Goal: Information Seeking & Learning: Learn about a topic

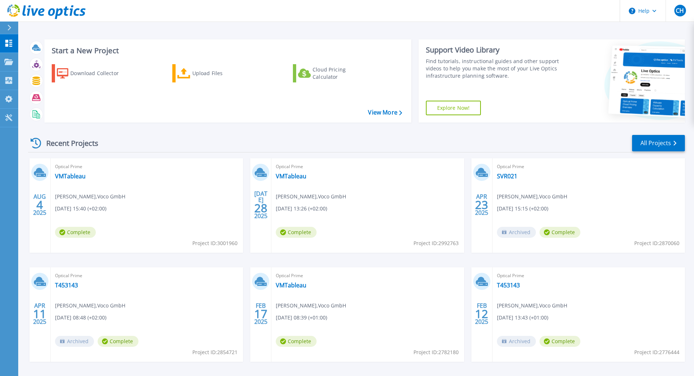
click at [98, 181] on div "Optical Prime VMTableau Chris Haß , Voco GmbH 08.04.2025, 15:40 (+02:00) Comple…" at bounding box center [147, 205] width 192 height 94
click at [75, 173] on link "VMTableau" at bounding box center [70, 175] width 31 height 7
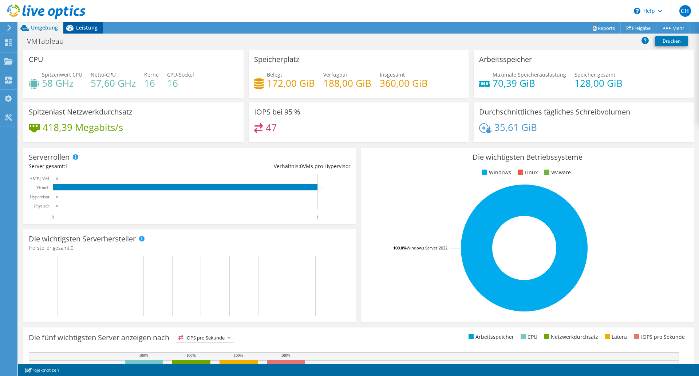
click at [73, 25] on icon at bounding box center [69, 27] width 13 height 13
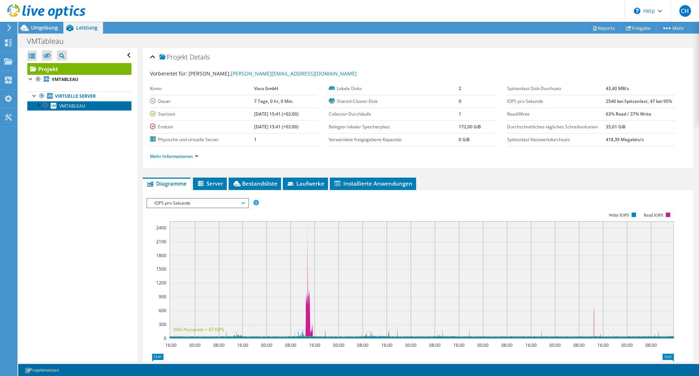
click at [72, 103] on span "VMTABLEAU" at bounding box center [72, 106] width 26 height 6
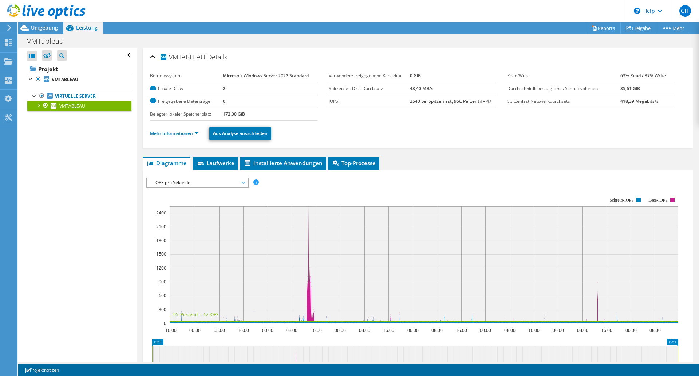
click at [200, 184] on span "IOPS pro Sekunde" at bounding box center [198, 182] width 94 height 9
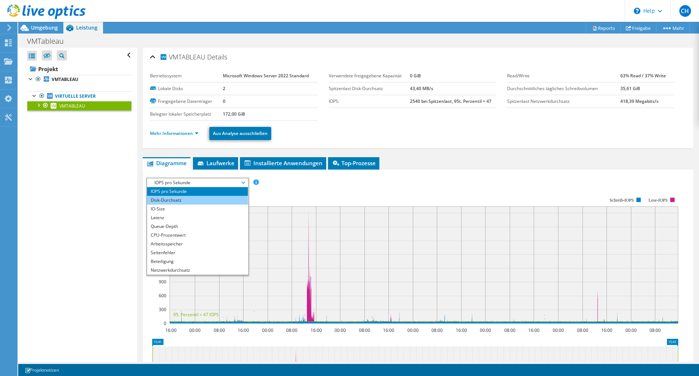
click at [189, 199] on li "Disk-Durchsatz" at bounding box center [197, 200] width 101 height 9
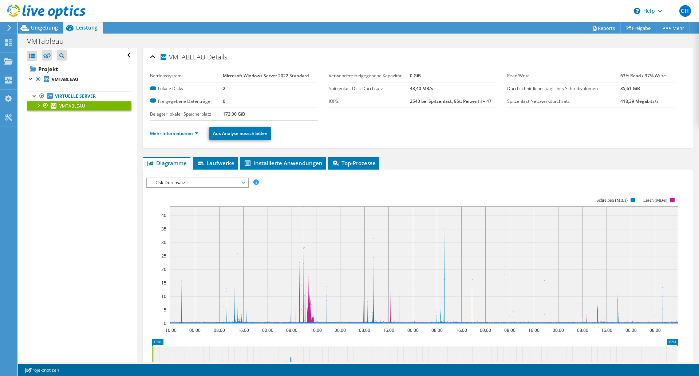
click at [233, 183] on span "Disk-Durchsatz" at bounding box center [198, 182] width 94 height 9
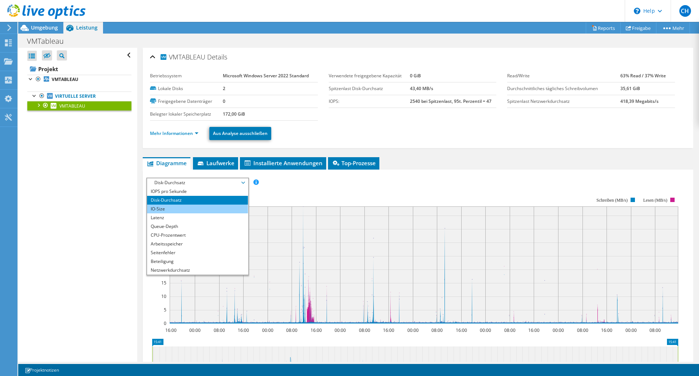
click at [199, 211] on li "IO-Size" at bounding box center [197, 208] width 101 height 9
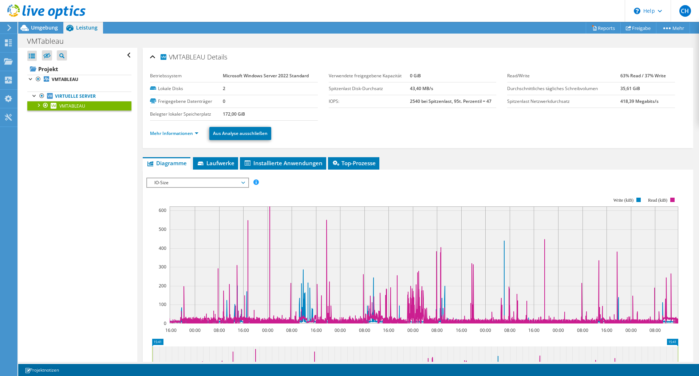
click at [229, 181] on span "IO-Size" at bounding box center [198, 182] width 94 height 9
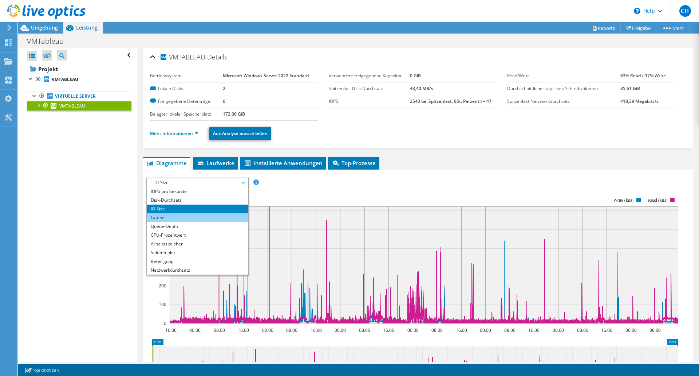
click at [196, 215] on li "Latenz" at bounding box center [197, 217] width 101 height 9
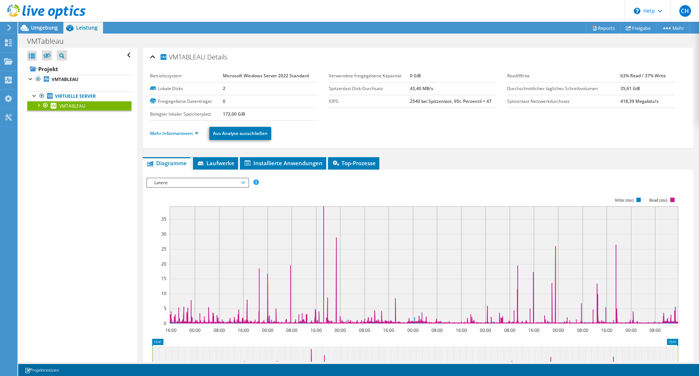
click at [241, 182] on span "Latenz" at bounding box center [198, 182] width 94 height 9
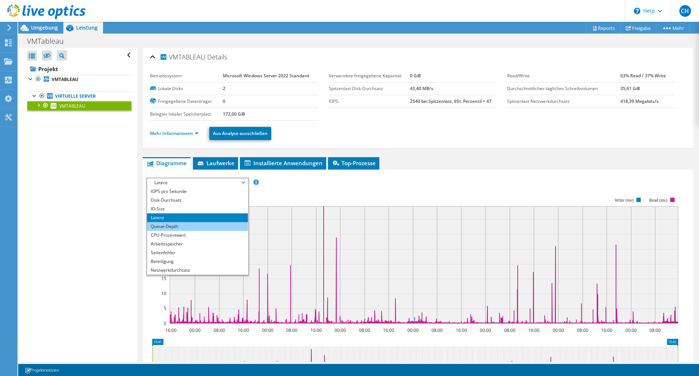
click at [194, 230] on li "Queue-Depth" at bounding box center [197, 226] width 101 height 9
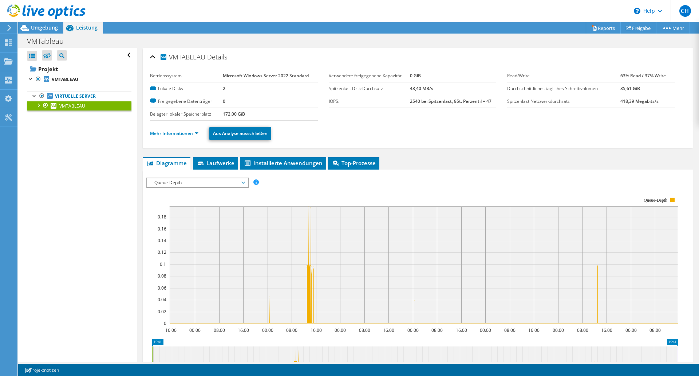
click at [197, 177] on div "Queue-Depth IOPS pro Sekunde Disk-Durchsatz IO-Size Latenz Queue-Depth CPU-Proz…" at bounding box center [197, 182] width 103 height 10
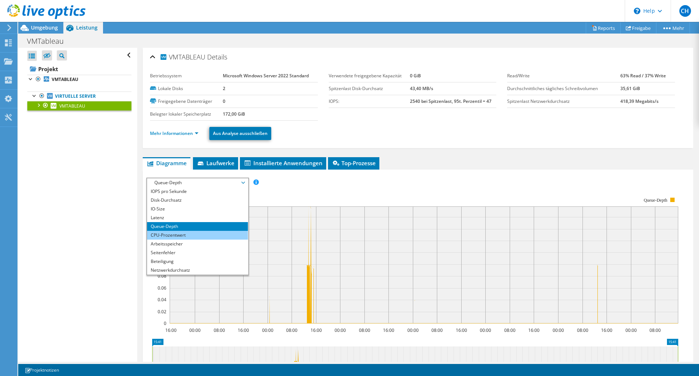
click at [180, 232] on li "CPU-Prozentwert" at bounding box center [197, 235] width 101 height 9
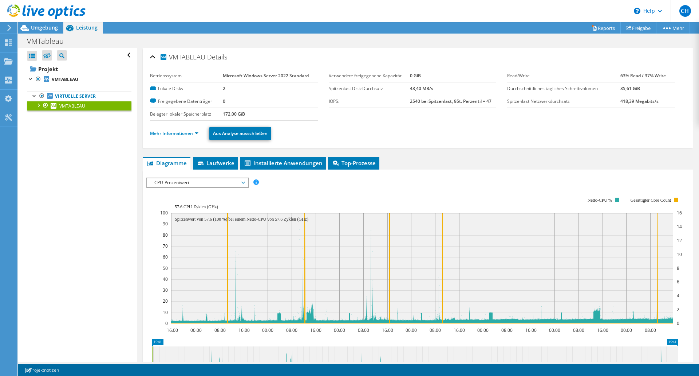
click at [187, 182] on span "CPU-Prozentwert" at bounding box center [198, 182] width 94 height 9
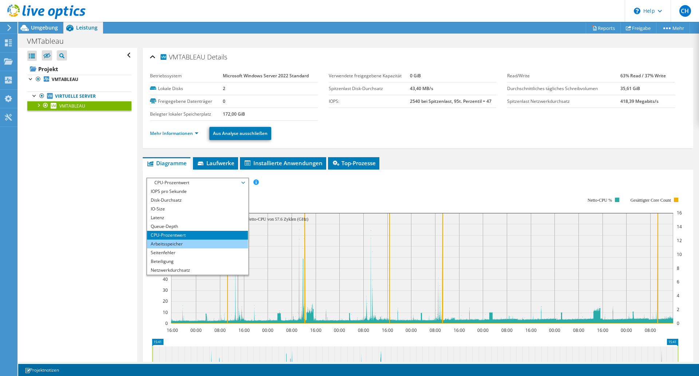
click at [178, 240] on li "Arbeitsspeicher" at bounding box center [197, 243] width 101 height 9
